Goal: Transaction & Acquisition: Download file/media

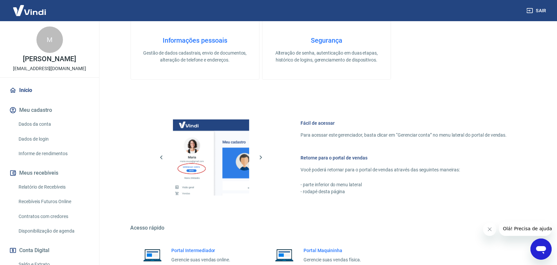
scroll to position [248, 0]
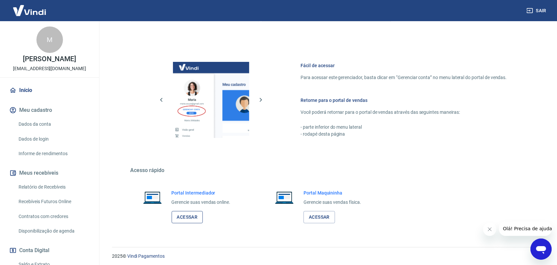
click at [181, 216] on link "Acessar" at bounding box center [187, 217] width 31 height 12
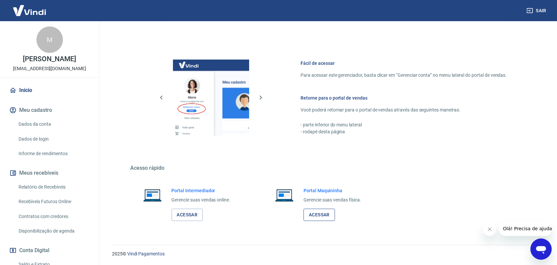
scroll to position [251, 0]
click at [188, 217] on link "Acessar" at bounding box center [187, 215] width 31 height 12
click at [323, 215] on link "Acessar" at bounding box center [318, 215] width 31 height 12
click at [324, 215] on link "Acessar" at bounding box center [318, 215] width 31 height 12
click at [198, 214] on link "Acessar" at bounding box center [187, 215] width 31 height 12
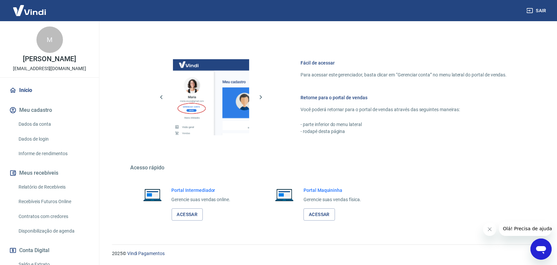
scroll to position [41, 0]
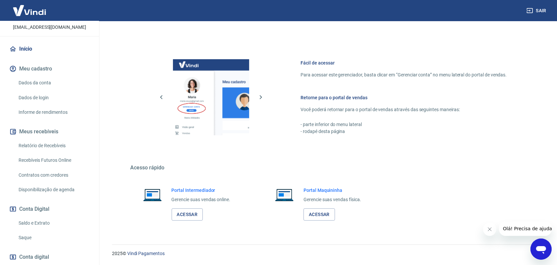
click at [54, 148] on link "Relatório de Recebíveis" at bounding box center [53, 146] width 75 height 14
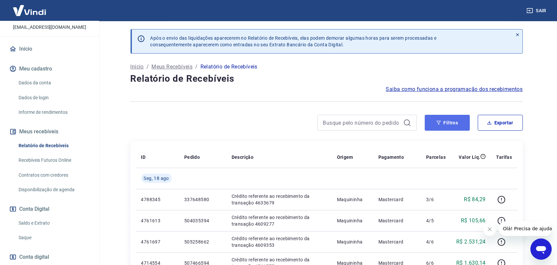
click at [442, 126] on button "Filtros" at bounding box center [446, 123] width 45 height 16
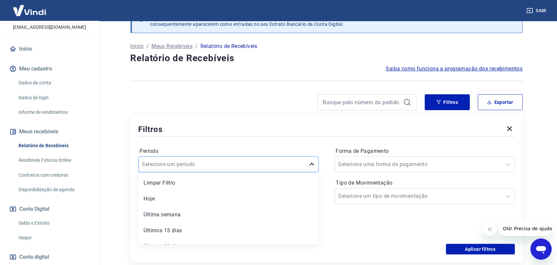
click at [312, 173] on div "option Limpar Filtro focused, 1 of 7. 7 results available. Use Up and Down to c…" at bounding box center [228, 165] width 180 height 16
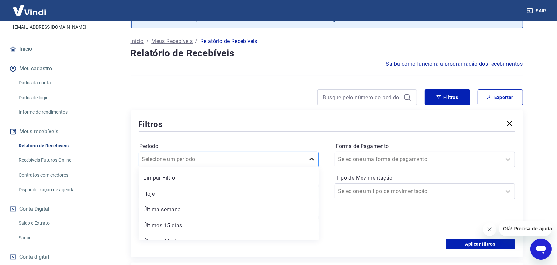
scroll to position [27, 0]
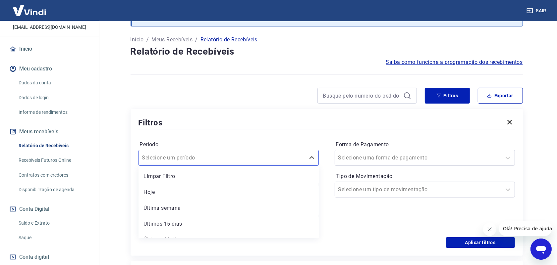
click at [323, 177] on div "Período option Limpar Filtro focused, 1 of 7. 7 results available. Use Up and D…" at bounding box center [326, 184] width 376 height 106
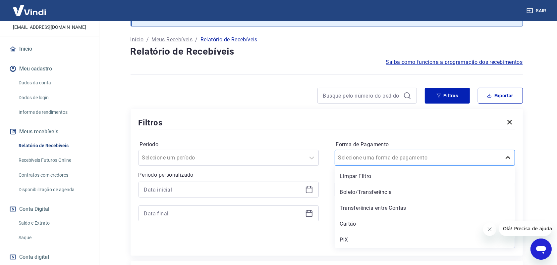
click at [509, 157] on icon at bounding box center [508, 158] width 8 height 8
drag, startPoint x: 345, startPoint y: 241, endPoint x: 313, endPoint y: 195, distance: 55.4
click at [344, 241] on div "PIX" at bounding box center [424, 239] width 180 height 13
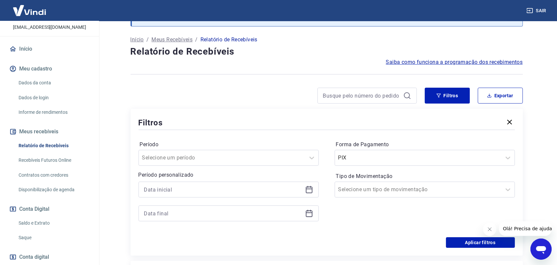
click at [310, 190] on icon at bounding box center [309, 190] width 8 height 8
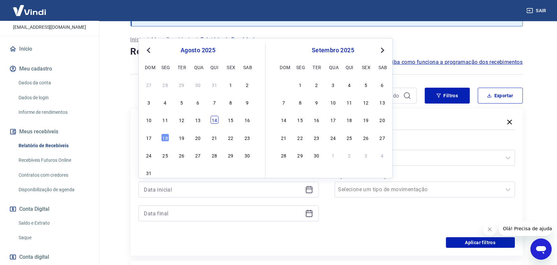
click at [213, 122] on div "14" at bounding box center [214, 120] width 8 height 8
type input "14/08/2025"
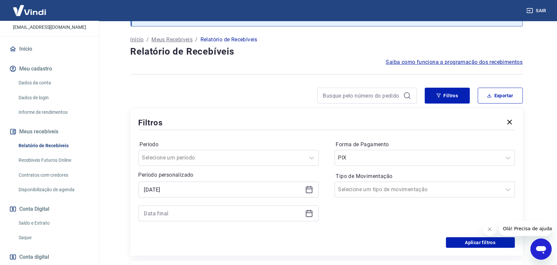
click at [310, 212] on icon at bounding box center [310, 211] width 1 height 2
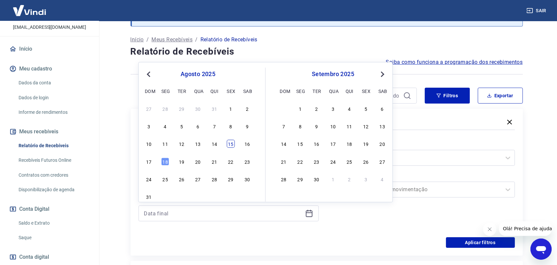
click at [231, 143] on div "15" at bounding box center [231, 144] width 8 height 8
type input "15/08/2025"
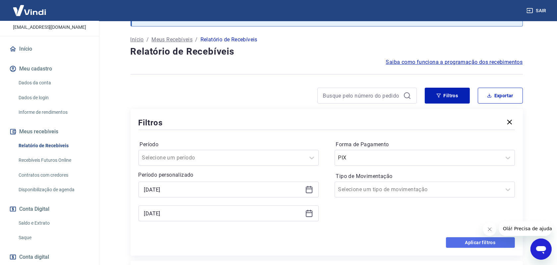
click at [463, 240] on button "Aplicar filtros" at bounding box center [480, 242] width 69 height 11
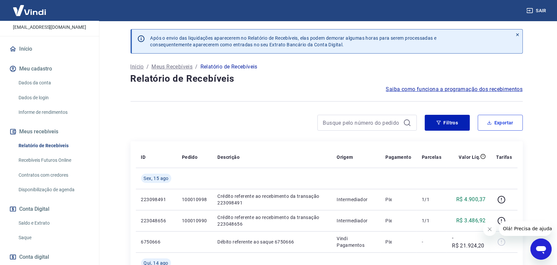
click at [509, 121] on button "Exportar" at bounding box center [499, 123] width 45 height 16
type input "14/08/2025"
type input "15/08/2025"
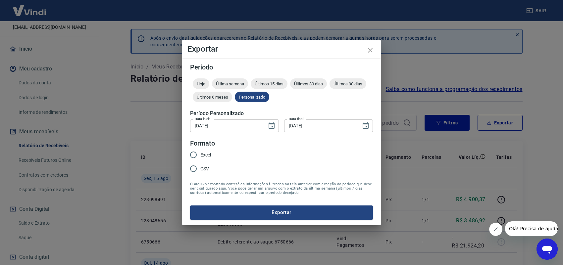
click at [195, 155] on input "Excel" at bounding box center [193, 155] width 14 height 14
radio input "true"
click at [274, 213] on button "Exportar" at bounding box center [281, 213] width 183 height 14
